Goal: Check status: Check status

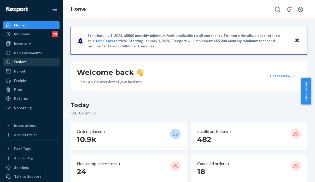
click at [21, 60] on div "Orders" at bounding box center [20, 61] width 13 height 5
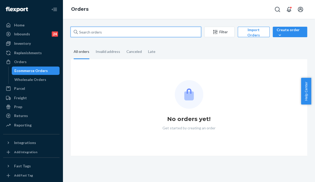
drag, startPoint x: 110, startPoint y: 34, endPoint x: 70, endPoint y: 29, distance: 40.0
click at [70, 29] on div "Filter Import Orders Create order Ecommerce order Removal order All orders Inva…" at bounding box center [189, 91] width 245 height 129
paste input "RJS6L_XHLL"
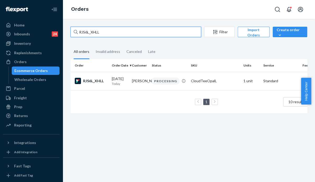
click at [107, 29] on input "RJS6L_XHLL" at bounding box center [136, 32] width 131 height 10
drag, startPoint x: 109, startPoint y: 32, endPoint x: 77, endPoint y: 31, distance: 31.9
click at [77, 31] on div "RJS6L_XHLL" at bounding box center [136, 32] width 131 height 10
paste input "QBDUXNXE"
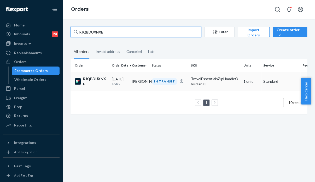
type input "RJQBDUXNXE"
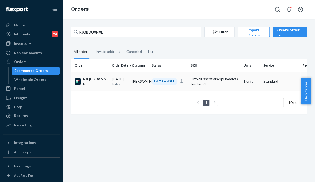
click at [137, 86] on td "Shelly jordan" at bounding box center [140, 81] width 20 height 19
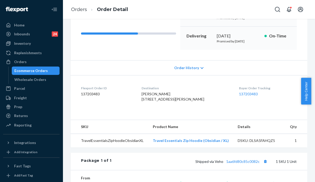
scroll to position [78, 0]
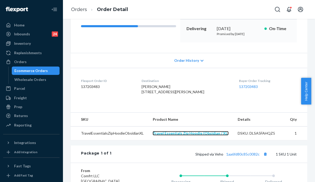
click at [209, 135] on link "Travel Essentials Zip Hoodie (Obsidian / XL)" at bounding box center [191, 133] width 76 height 4
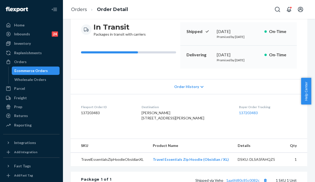
scroll to position [131, 0]
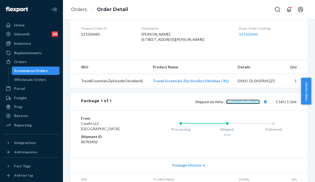
click at [233, 104] on link "1aa6fd80c85c0082c" at bounding box center [242, 101] width 33 height 4
drag, startPoint x: 258, startPoint y: 117, endPoint x: 228, endPoint y: 117, distance: 30.3
click at [228, 104] on span "Shipped via Veho 1aa6fd80c85c0082c" at bounding box center [232, 101] width 73 height 4
drag, startPoint x: 224, startPoint y: 117, endPoint x: 257, endPoint y: 117, distance: 33.5
click at [257, 104] on span "Shipped via Veho 1aa6fd80c85c0082c" at bounding box center [232, 101] width 73 height 4
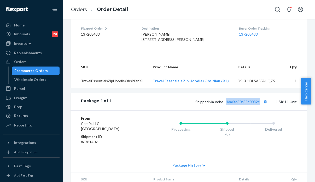
copy link "1aa6fd80c85c0082c"
drag, startPoint x: 25, startPoint y: 61, endPoint x: 48, endPoint y: 57, distance: 24.0
click at [25, 61] on div "Orders" at bounding box center [20, 61] width 13 height 5
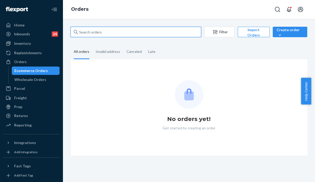
click at [105, 32] on input "text" at bounding box center [136, 32] width 131 height 10
paste input "RKWJOSGHEG"
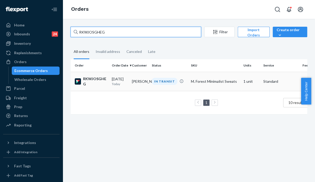
type input "RKWJOSGHEG"
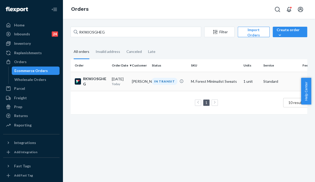
click at [144, 78] on td "Payton Andrews" at bounding box center [140, 81] width 20 height 19
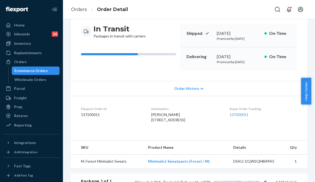
scroll to position [78, 0]
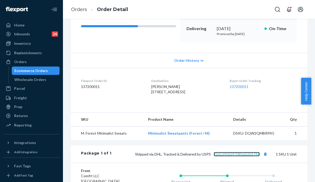
click at [234, 156] on link "9261290339708165201749" at bounding box center [237, 154] width 46 height 4
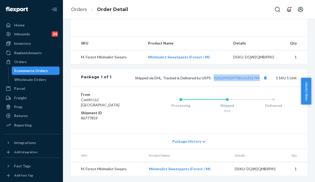
drag, startPoint x: 258, startPoint y: 91, endPoint x: 208, endPoint y: 91, distance: 49.7
click at [208, 80] on span "Shipped via DHL, Tracked & Delivered by USPS 9261290339708165201749" at bounding box center [202, 78] width 134 height 4
copy link "9261290339708165201749"
